Goal: Use online tool/utility: Utilize a website feature to perform a specific function

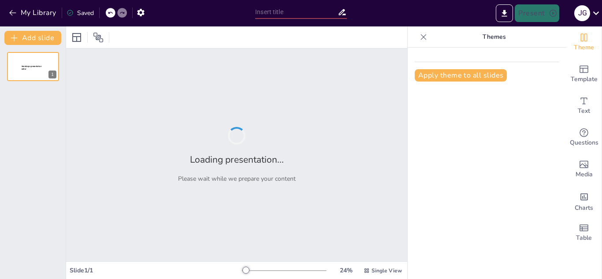
type input "Etapas del Proyecto de Inversión: Un Camino de la Concepción hasta la Evaluación"
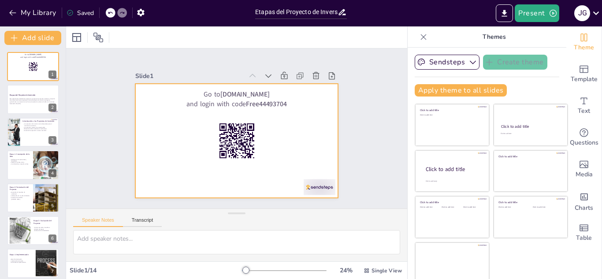
checkbox input "true"
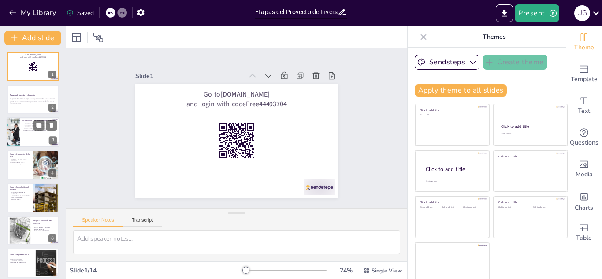
checkbox input "true"
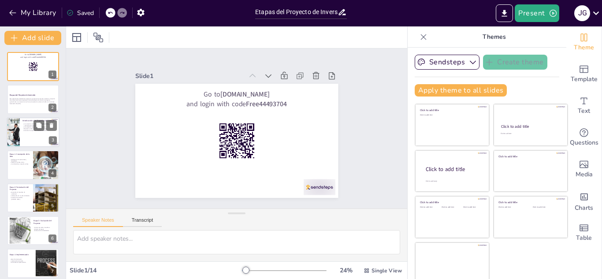
checkbox input "true"
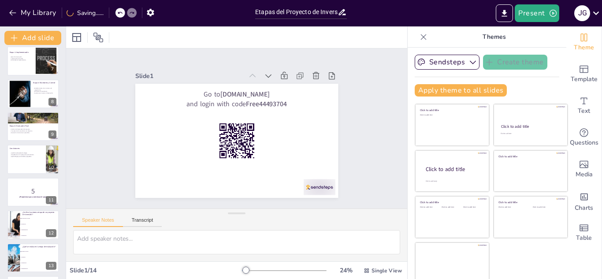
scroll to position [235, 0]
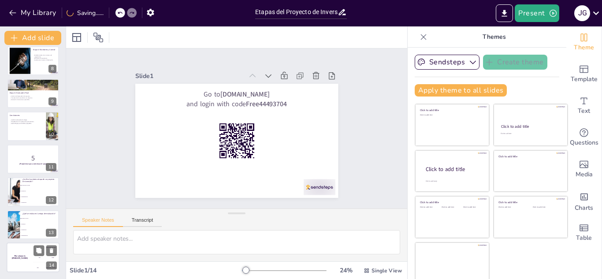
checkbox input "true"
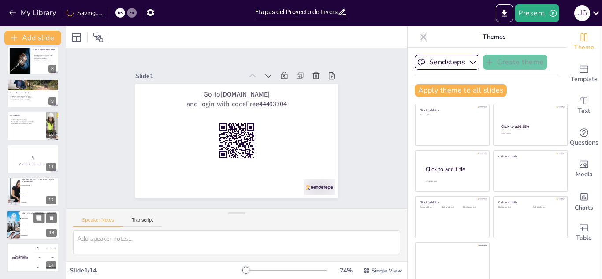
checkbox input "true"
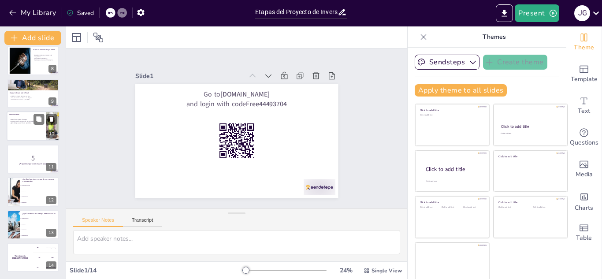
checkbox input "true"
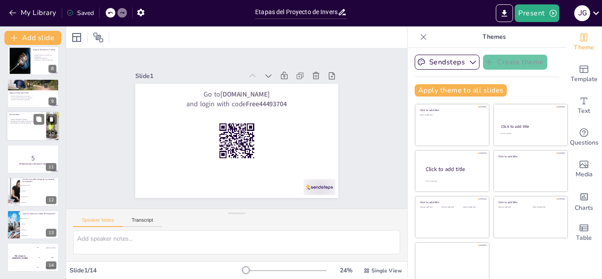
checkbox input "true"
click at [31, 126] on div at bounding box center [33, 126] width 53 height 30
type textarea "La gestión adecuada de cada etapa es fundamental para el éxito del proyecto. Es…"
checkbox input "true"
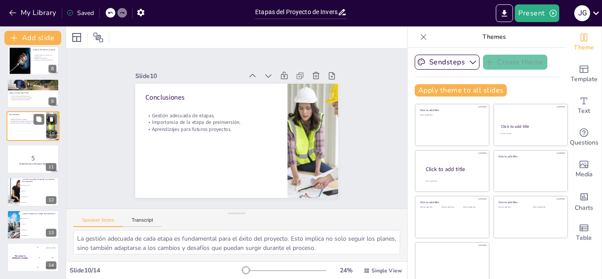
scroll to position [199, 0]
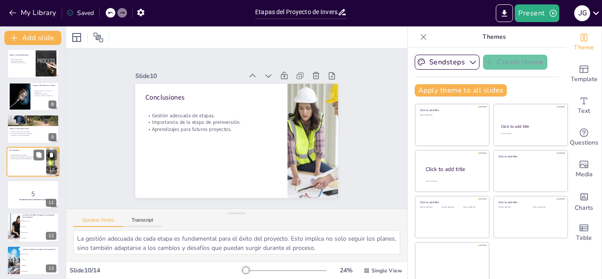
checkbox input "true"
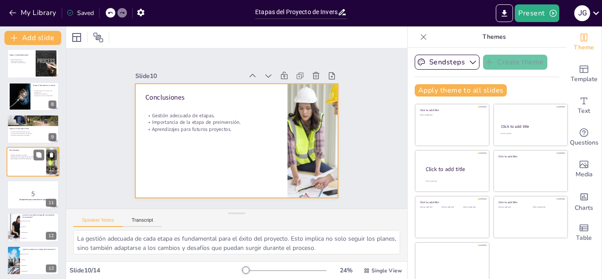
checkbox input "true"
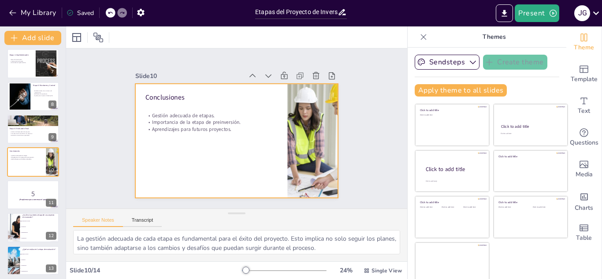
checkbox input "true"
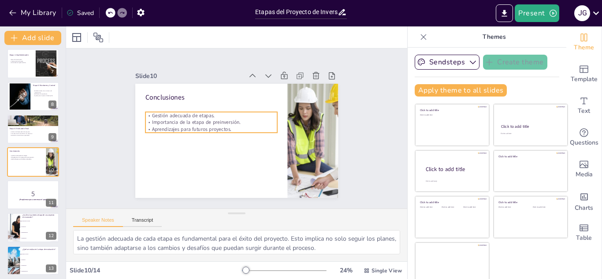
click at [226, 128] on p "Aprendizajes para futuros proyectos." at bounding box center [246, 104] width 60 height 123
checkbox input "true"
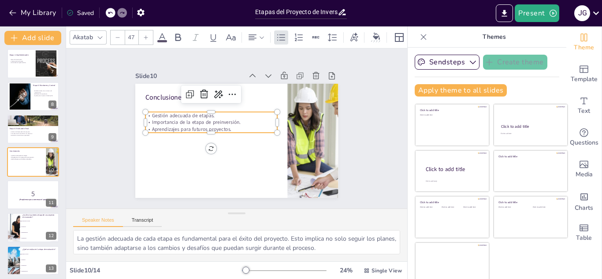
click at [226, 128] on p "Aprendizajes para futuros proyectos." at bounding box center [246, 104] width 60 height 123
checkbox input "true"
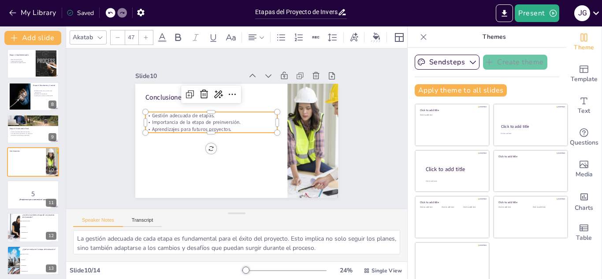
checkbox input "true"
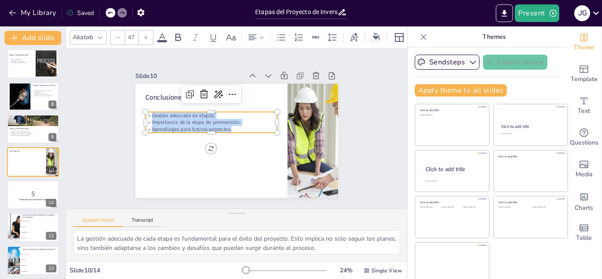
checkbox input "true"
copy div "Gestión adecuada de etapas. Importancia de la etapa de preinversión. Aprendizaj…"
checkbox input "true"
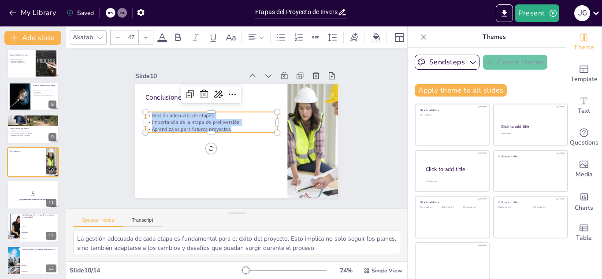
checkbox input "true"
